Goal: Information Seeking & Learning: Learn about a topic

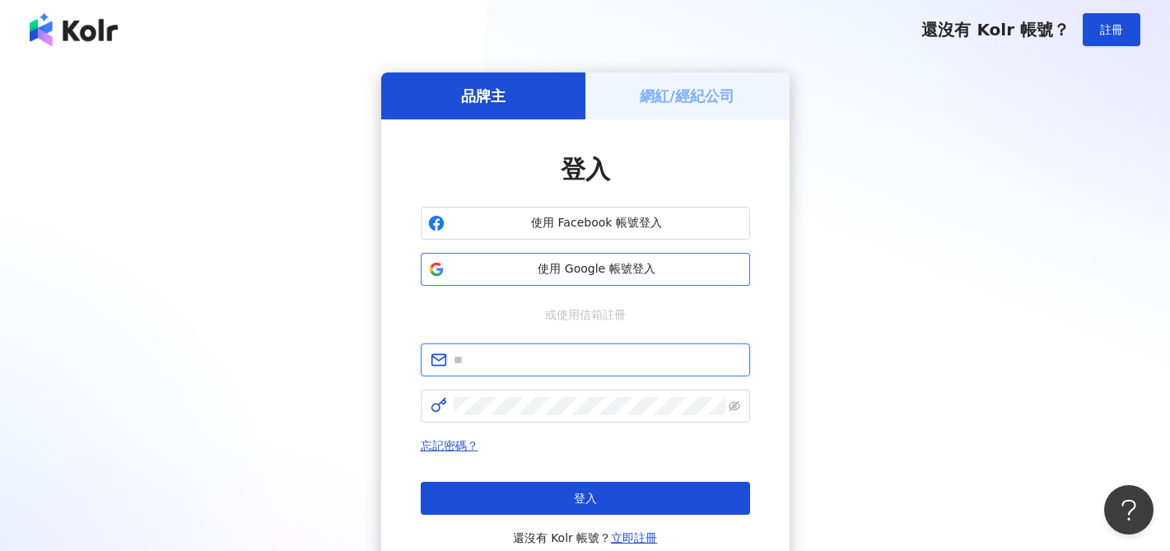
type input "**********"
click at [556, 271] on span "使用 Google 帳號登入" at bounding box center [596, 269] width 291 height 16
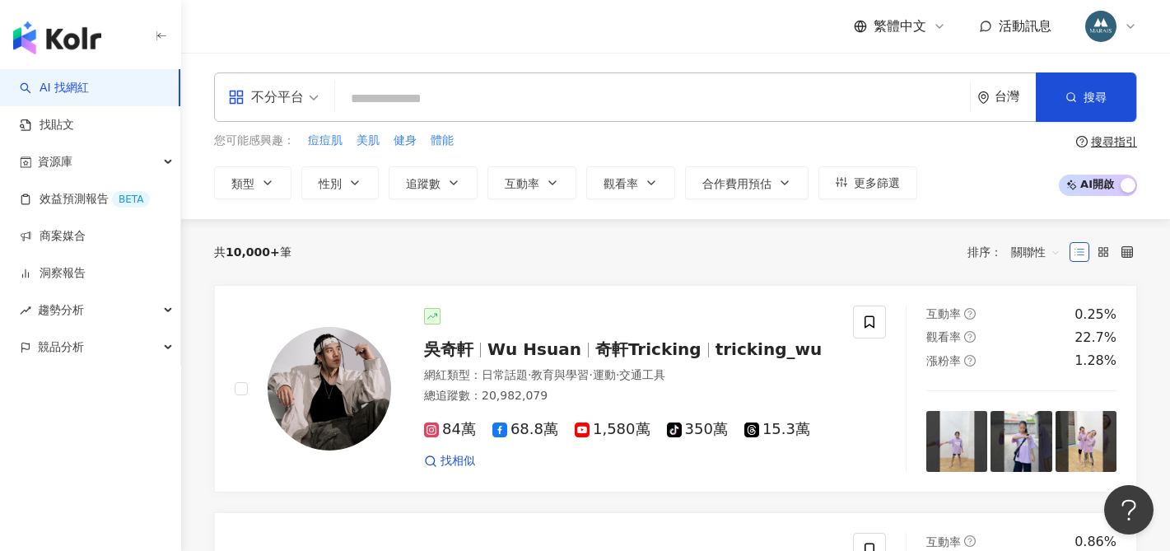
click at [383, 98] on input "search" at bounding box center [652, 98] width 621 height 31
type input "**"
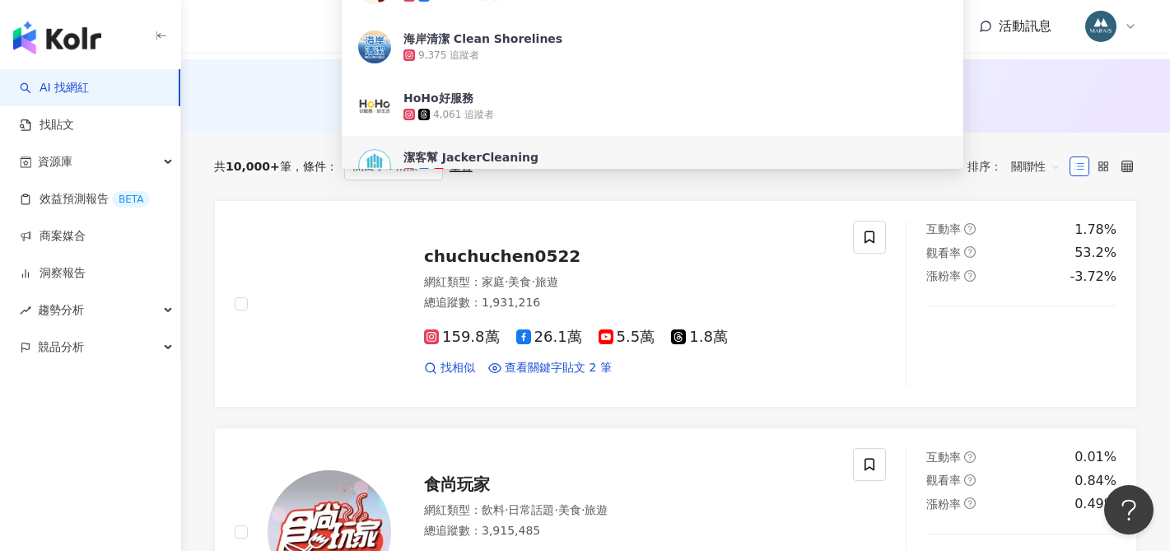
scroll to position [182, 0]
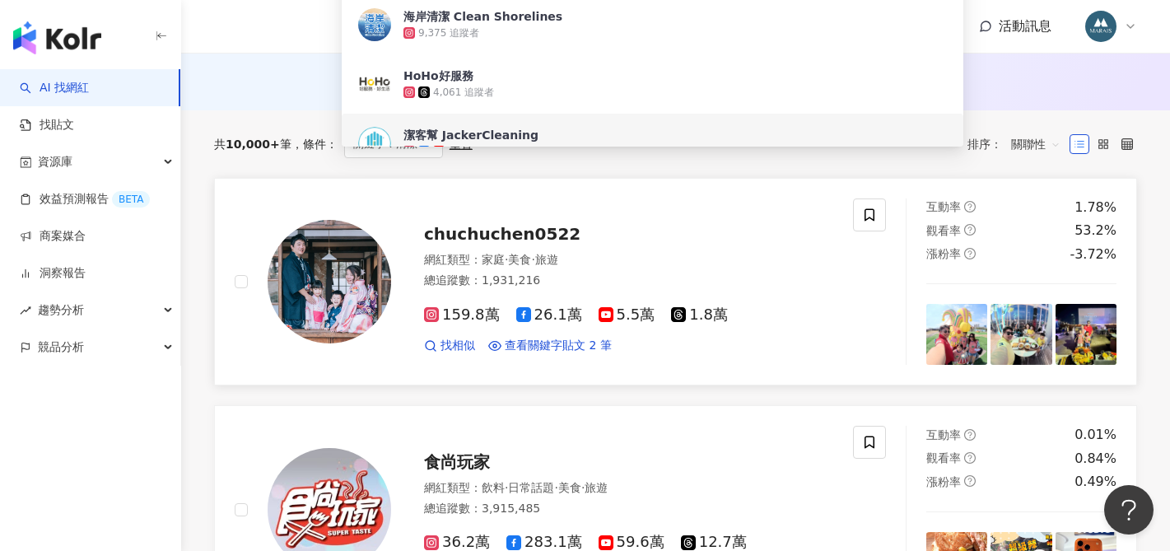
click at [466, 237] on span "chuchuchen0522" at bounding box center [502, 234] width 156 height 20
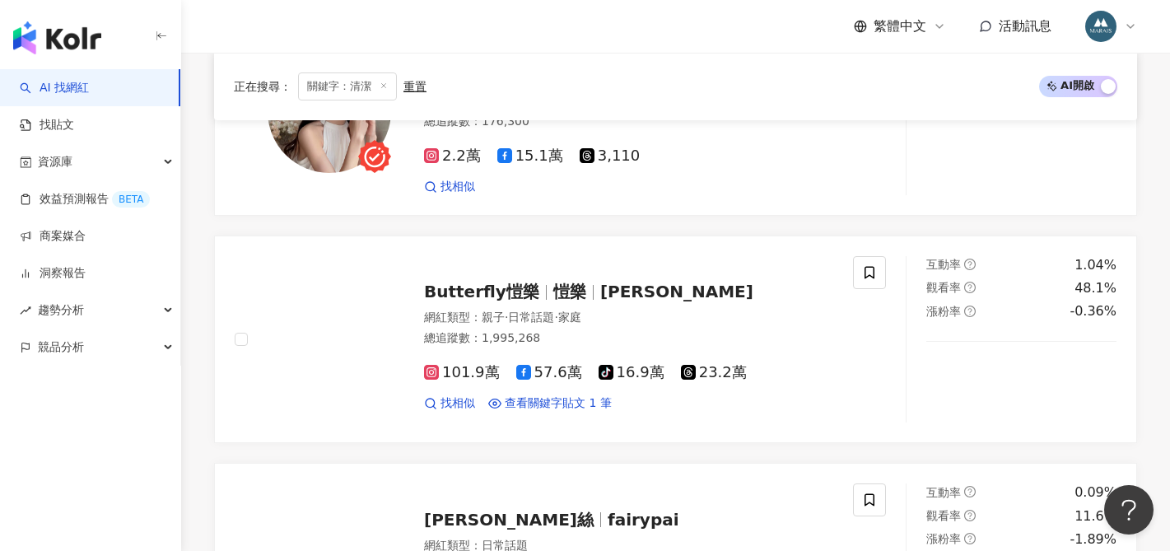
scroll to position [868, 0]
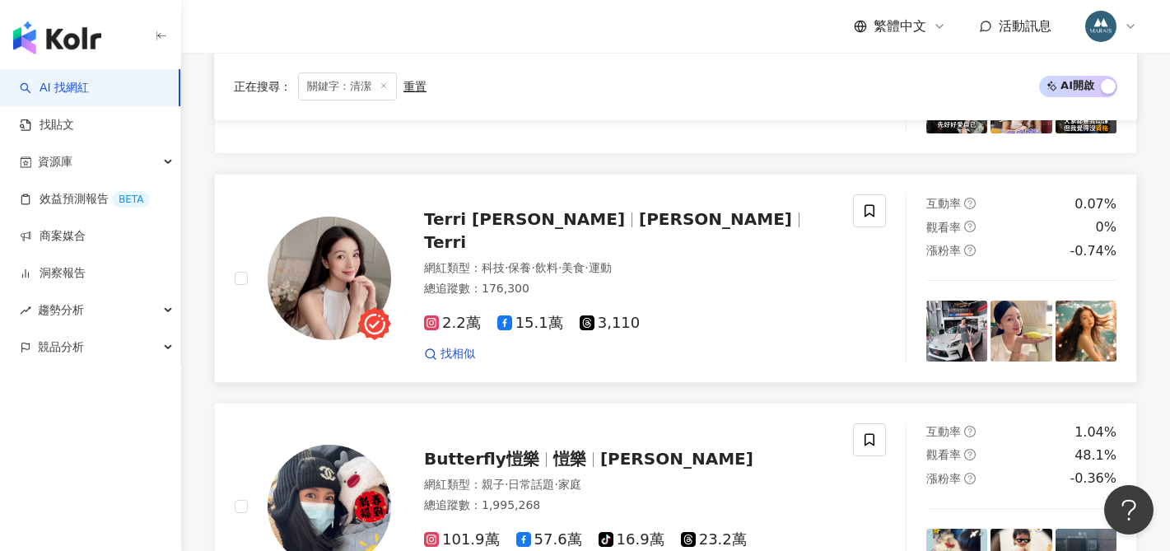
click at [639, 225] on span "許嘉慧" at bounding box center [715, 219] width 153 height 20
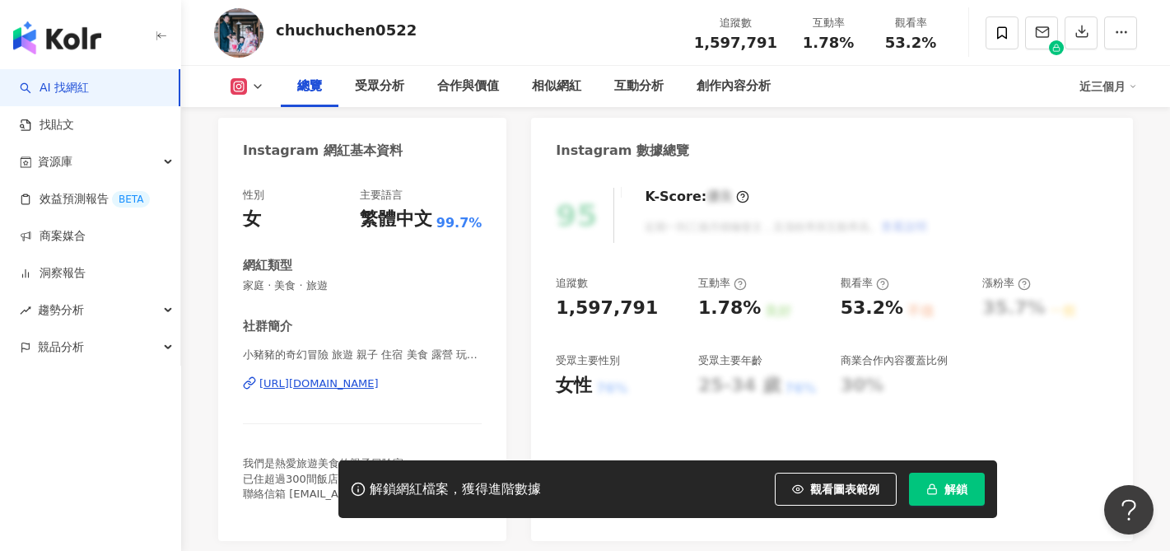
scroll to position [145, 0]
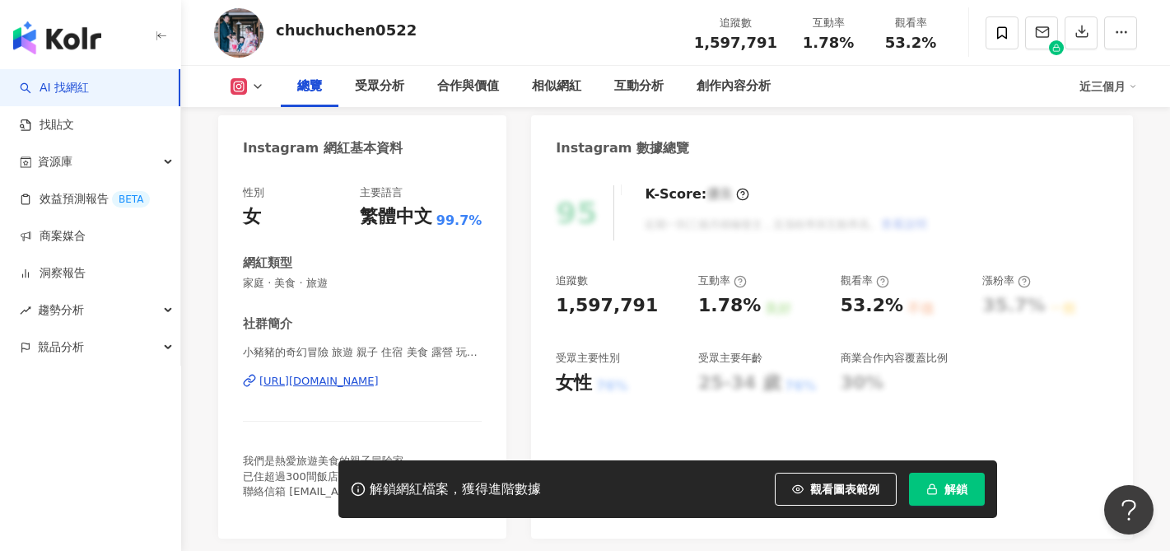
click at [379, 379] on div "[URL][DOMAIN_NAME]" at bounding box center [318, 381] width 119 height 15
click at [929, 481] on button "解鎖" at bounding box center [947, 488] width 76 height 33
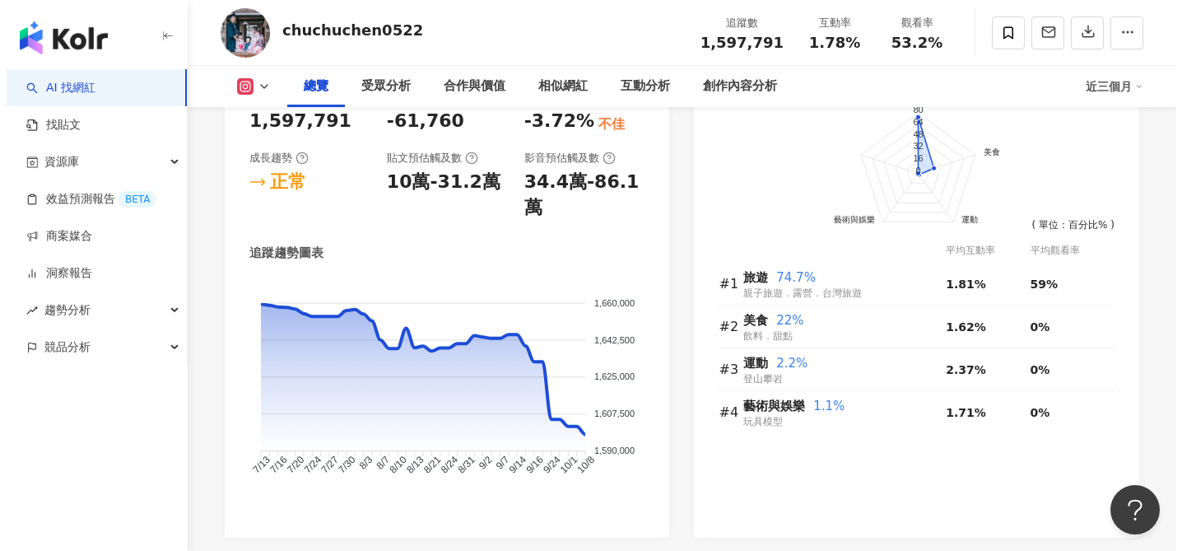
scroll to position [1053, 0]
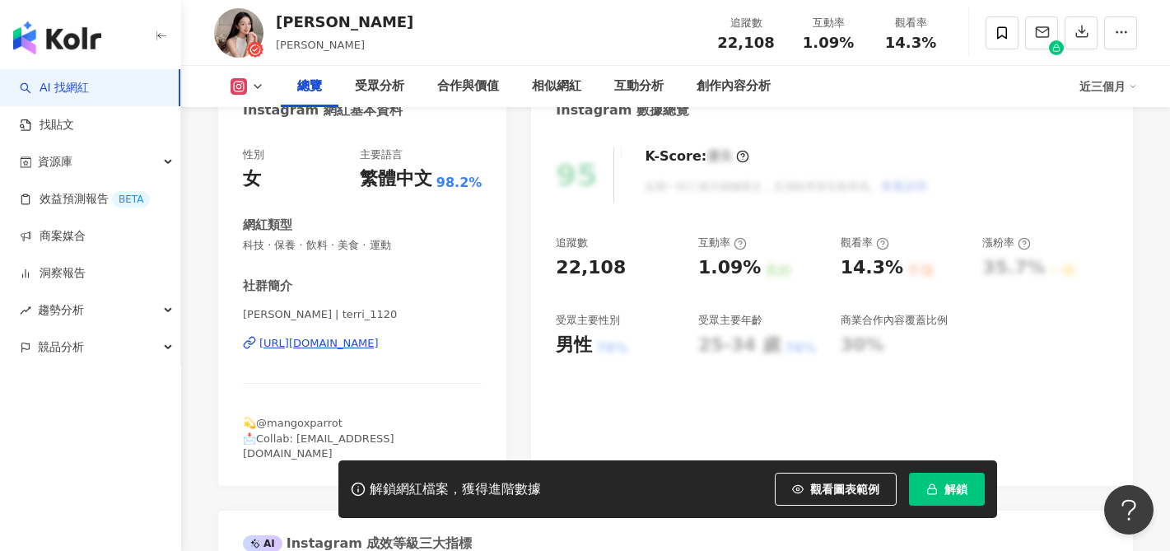
scroll to position [184, 0]
click at [363, 342] on div "https://www.instagram.com/terri_1120/" at bounding box center [318, 342] width 119 height 15
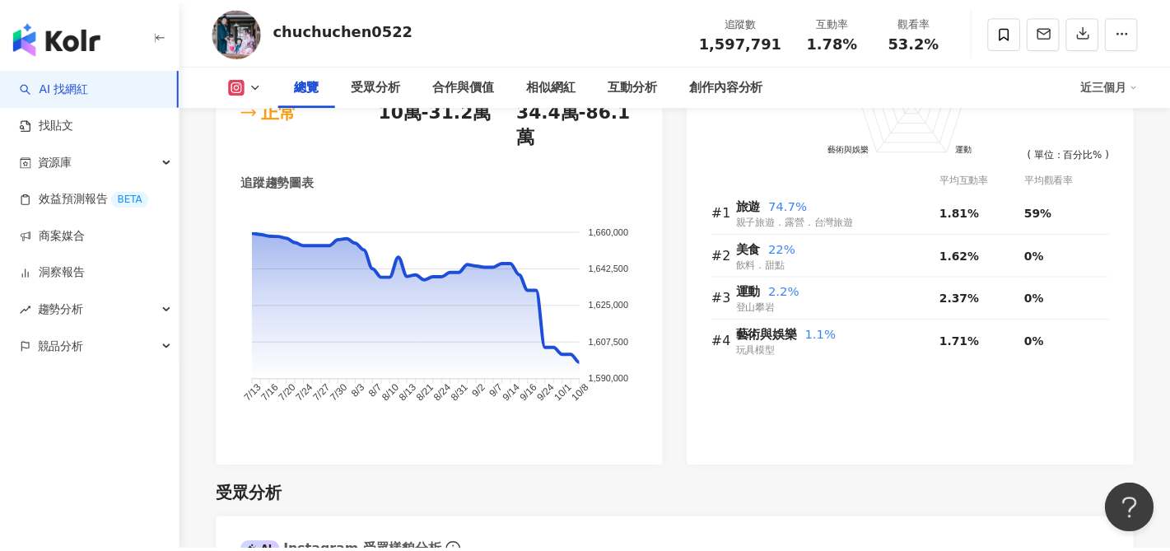
scroll to position [1049, 0]
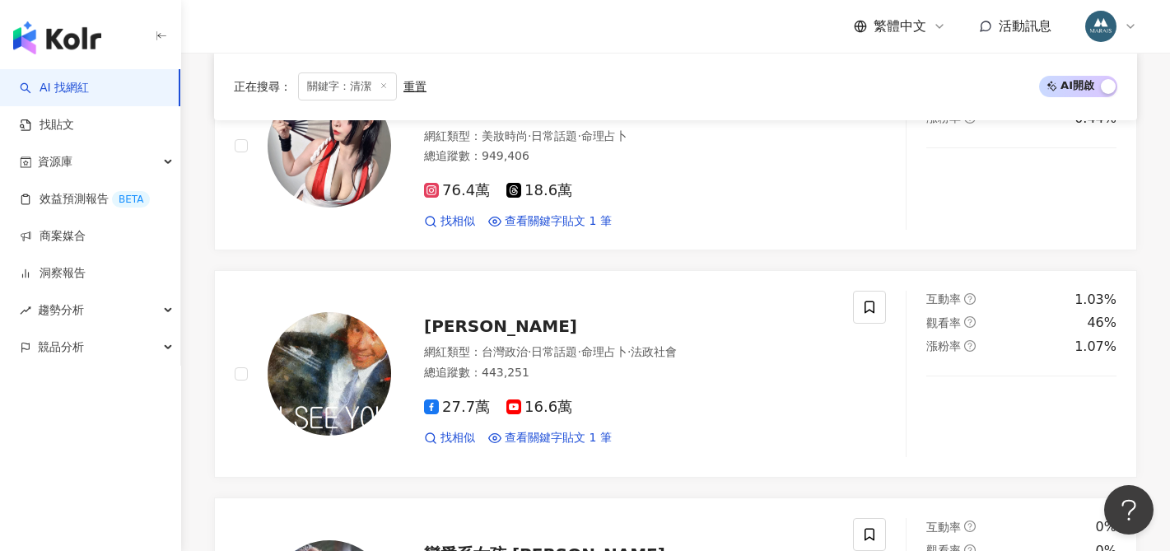
scroll to position [2154, 0]
